Goal: Transaction & Acquisition: Register for event/course

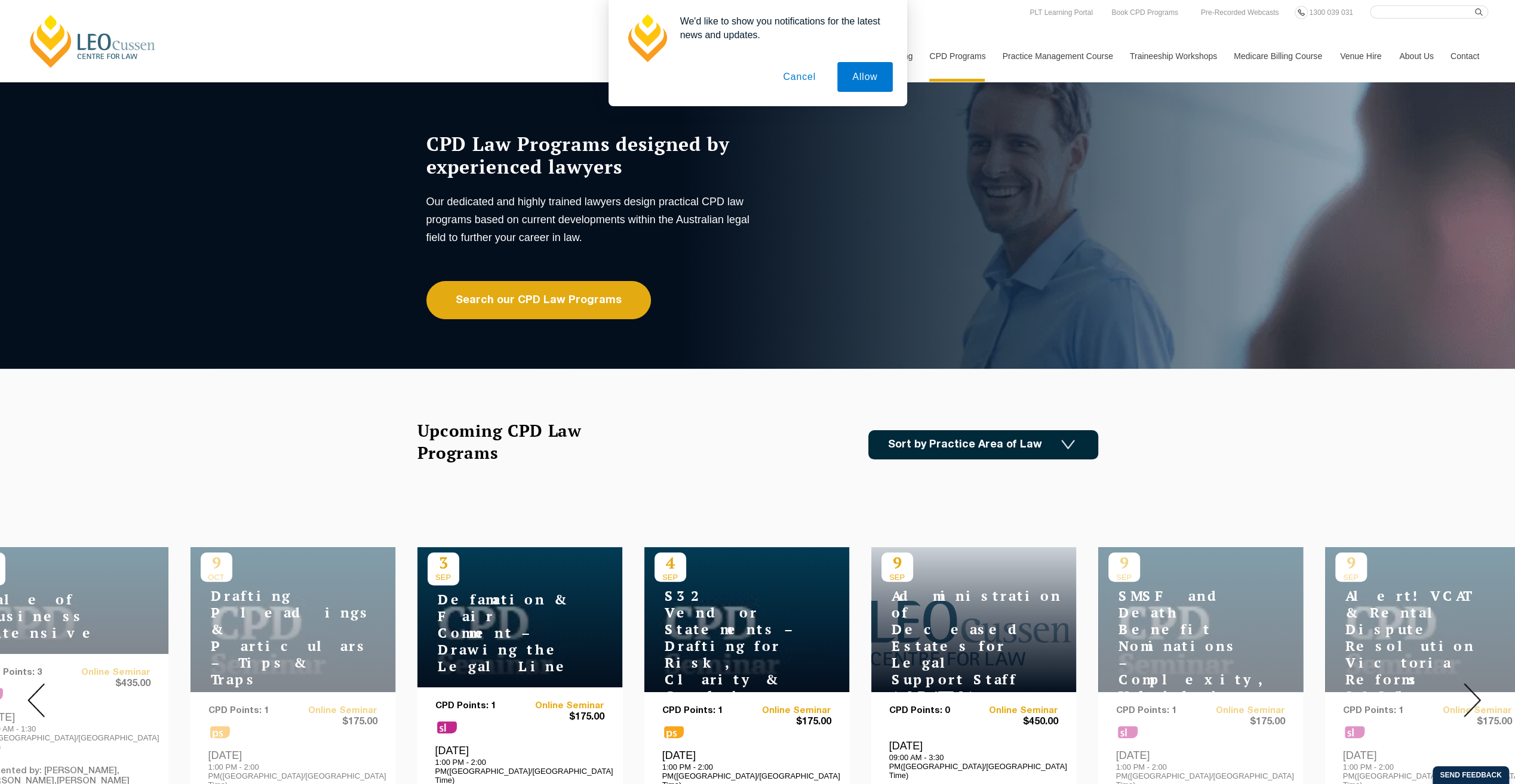
click at [795, 83] on button "Cancel" at bounding box center [799, 77] width 62 height 30
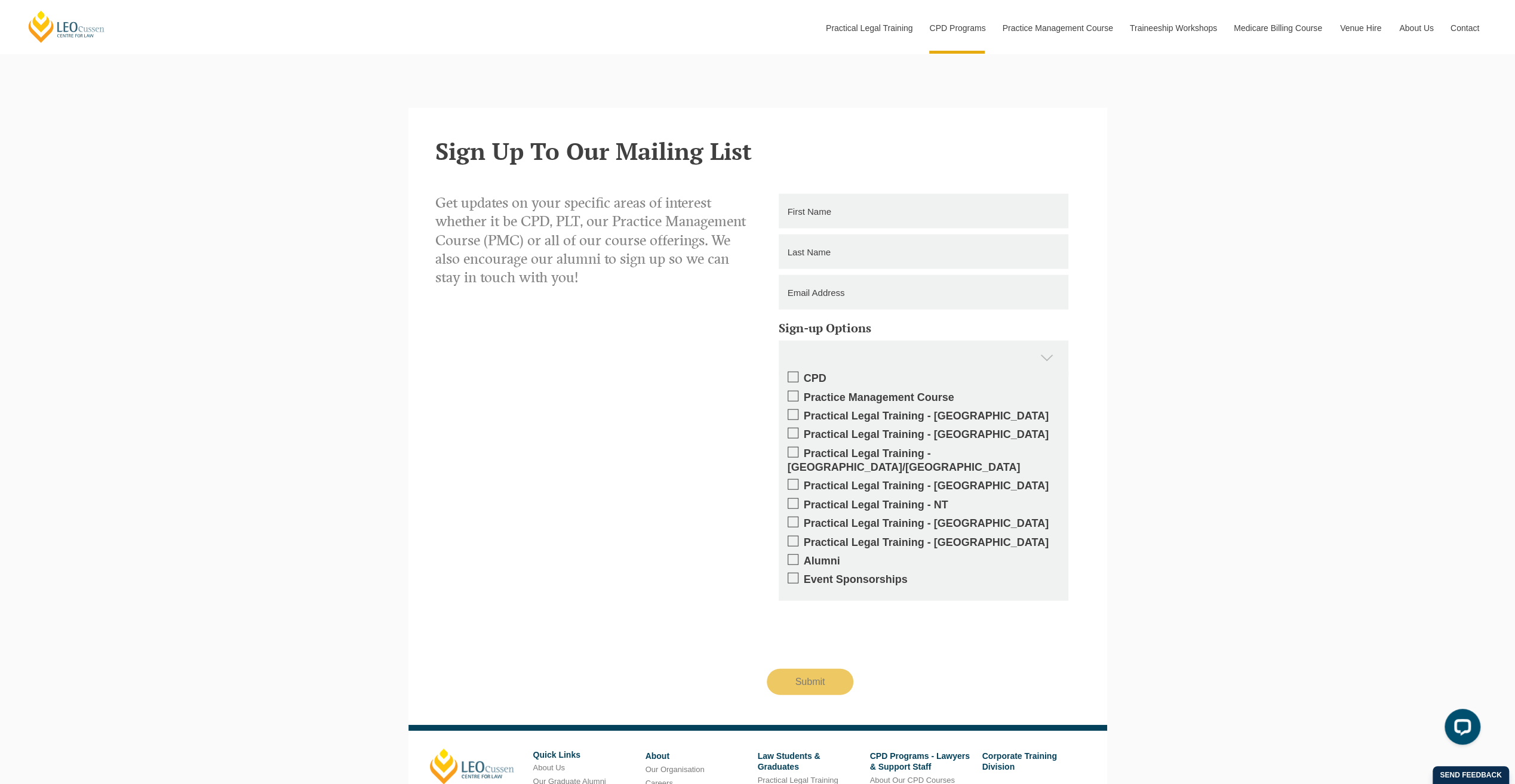
scroll to position [2806, 0]
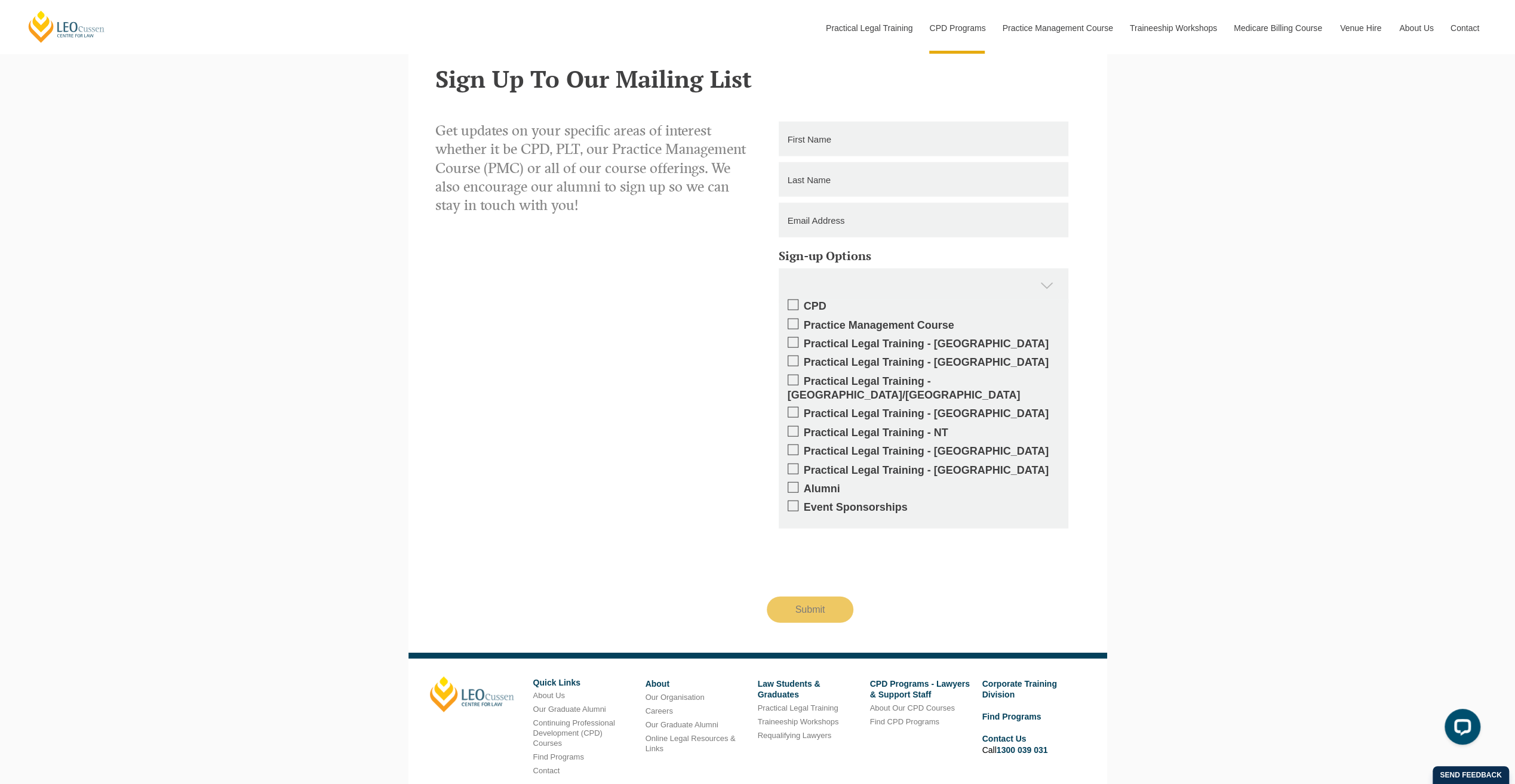
click at [791, 300] on span at bounding box center [793, 305] width 11 height 11
click at [803, 302] on input "CPD" at bounding box center [803, 302] width 0 height 0
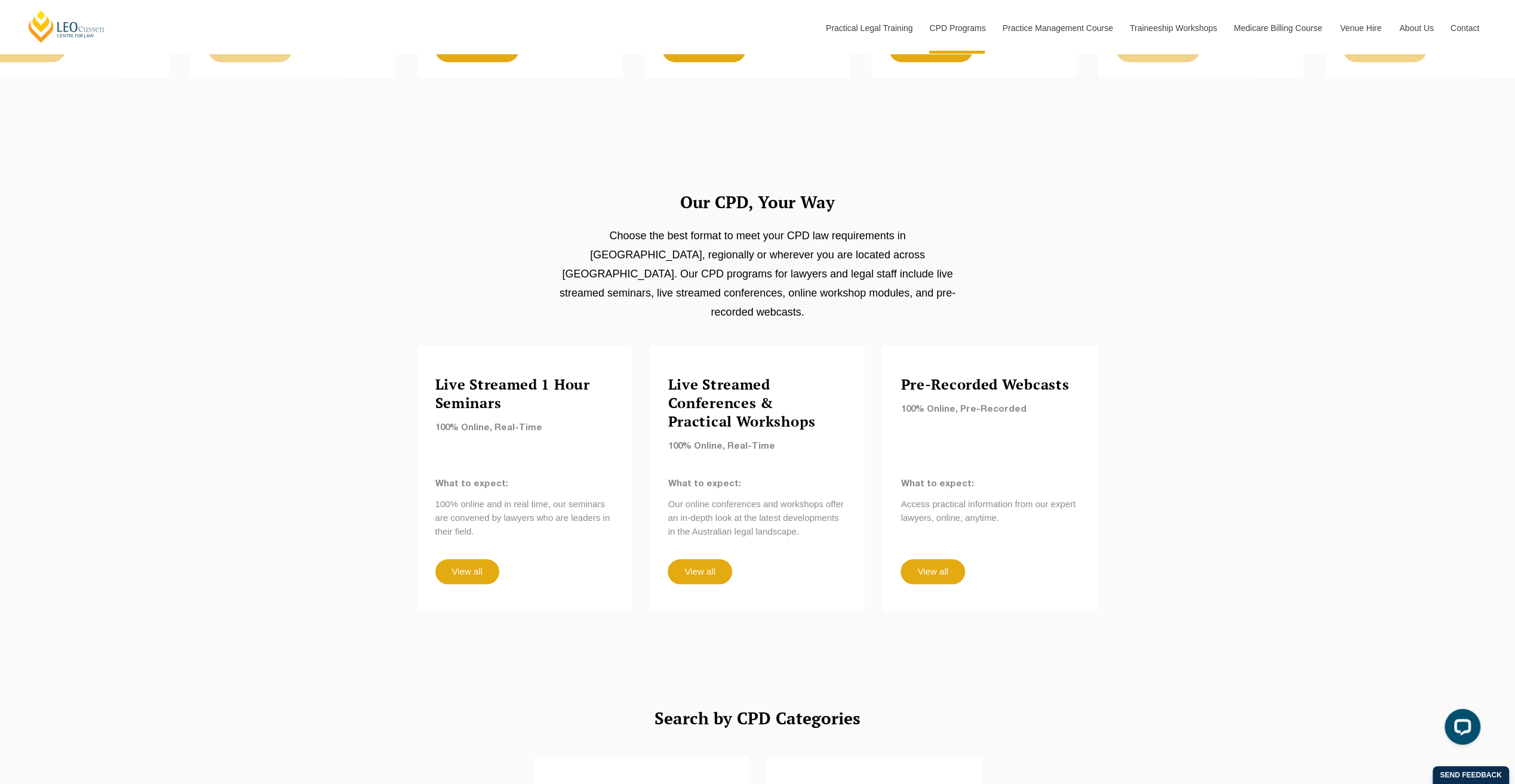
scroll to position [801, 0]
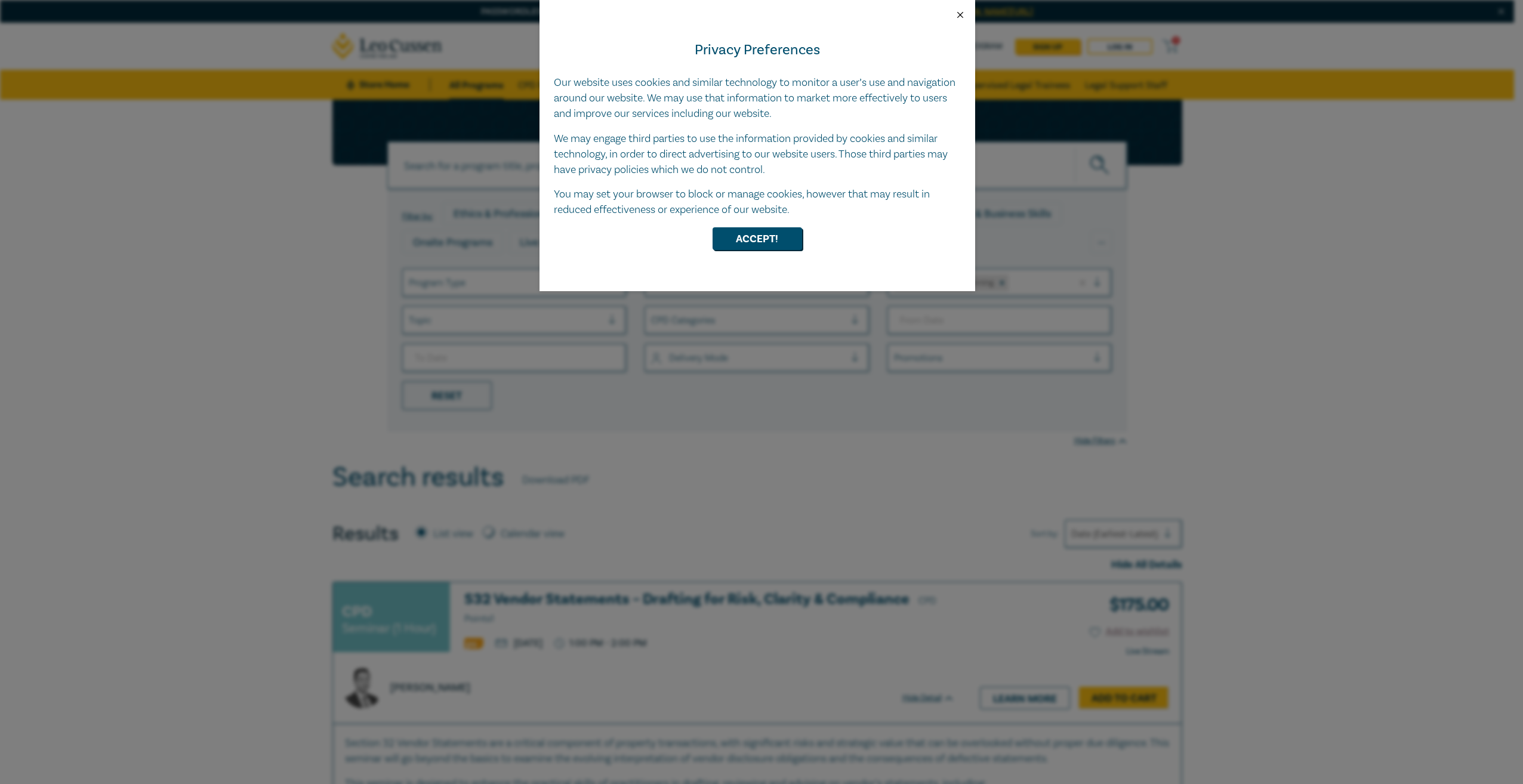
click at [599, 16] on button "Close" at bounding box center [961, 15] width 11 height 11
